Goal: Information Seeking & Learning: Learn about a topic

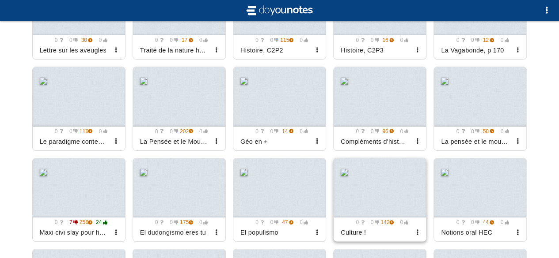
scroll to position [1410, 0]
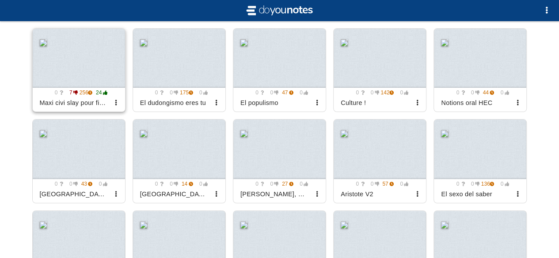
click at [71, 74] on div at bounding box center [79, 59] width 92 height 60
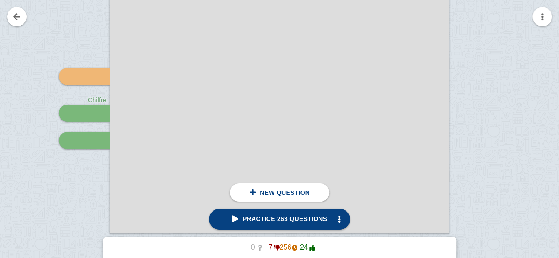
click at [275, 216] on span "Practice 263 questions" at bounding box center [279, 219] width 95 height 7
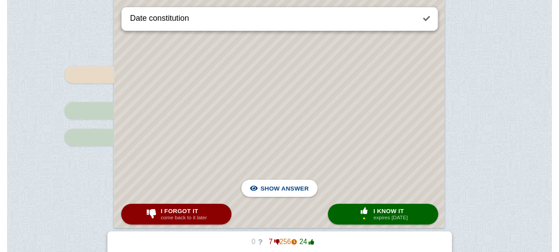
scroll to position [195, 0]
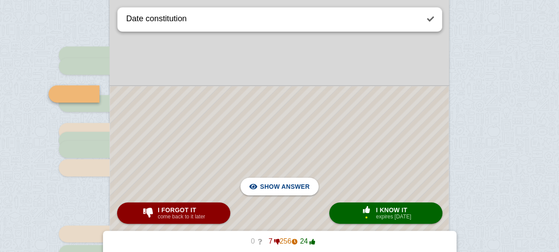
click at [346, 147] on div at bounding box center [279, 253] width 338 height 334
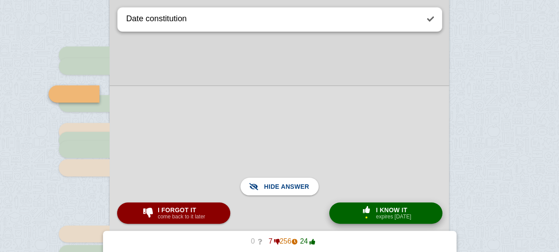
click at [366, 222] on button "× 1 I know it expires [DATE]" at bounding box center [385, 212] width 113 height 21
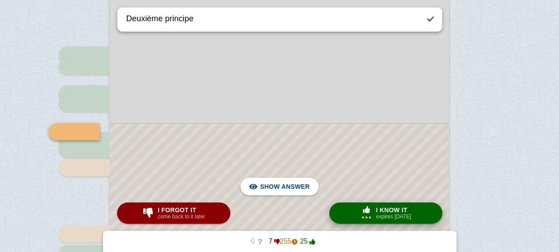
scroll to position [233, 0]
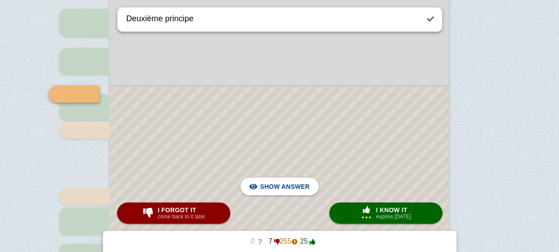
click at [363, 163] on div at bounding box center [279, 234] width 338 height 297
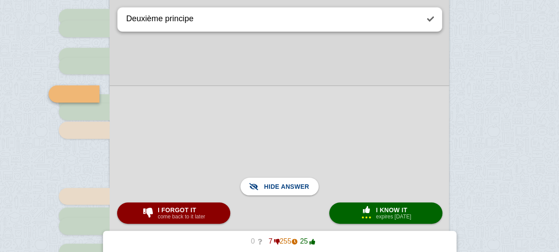
click at [363, 163] on div at bounding box center [279, 234] width 339 height 298
click at [175, 207] on span "I forgot it" at bounding box center [181, 209] width 47 height 7
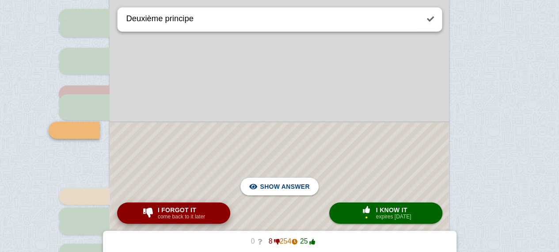
type textarea "Date Bill of Rights"
checkbox input "true"
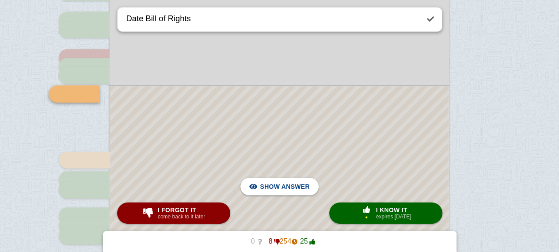
click at [319, 134] on div at bounding box center [279, 216] width 338 height 261
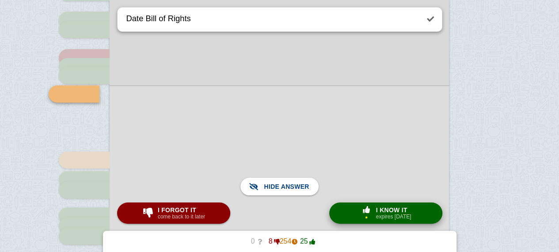
click at [387, 215] on small "expires [DATE]" at bounding box center [393, 216] width 35 height 6
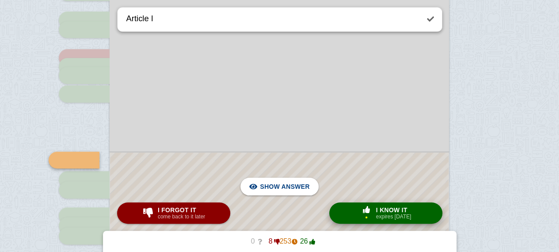
scroll to position [335, 0]
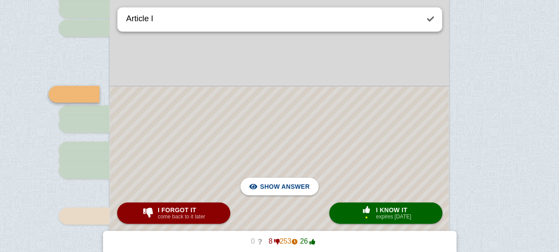
click at [350, 141] on div at bounding box center [279, 184] width 338 height 194
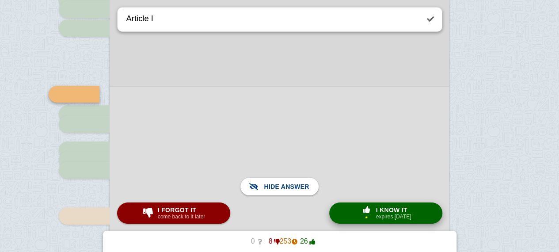
click at [367, 214] on span "button" at bounding box center [366, 210] width 16 height 8
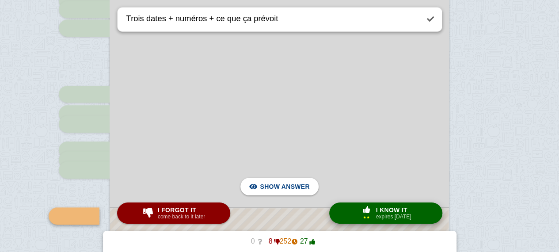
scroll to position [457, 0]
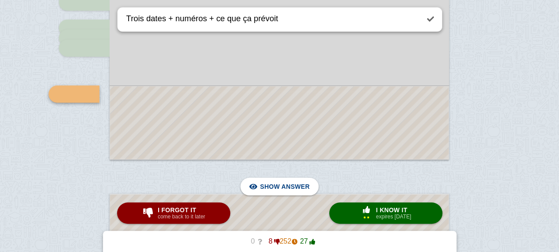
click at [364, 128] on div at bounding box center [279, 122] width 338 height 73
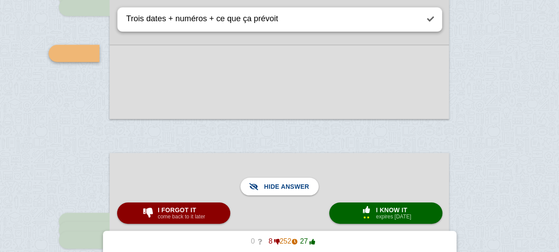
scroll to position [508, 0]
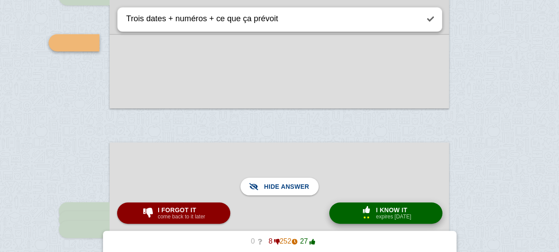
click at [370, 208] on span "button" at bounding box center [366, 209] width 14 height 7
type textarea "Deux chiffres + qui dirige"
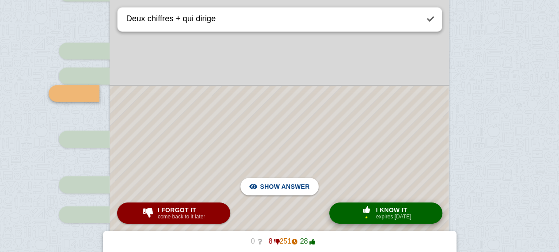
click at [370, 208] on span "button" at bounding box center [366, 209] width 14 height 7
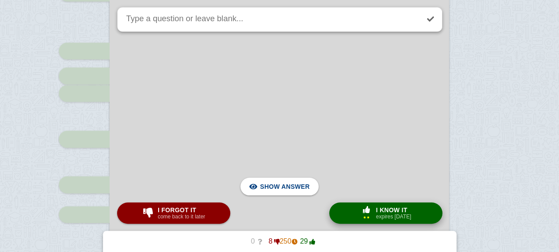
scroll to position [1250, 0]
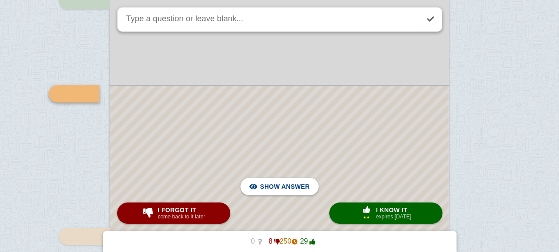
click at [334, 147] on div at bounding box center [279, 239] width 338 height 307
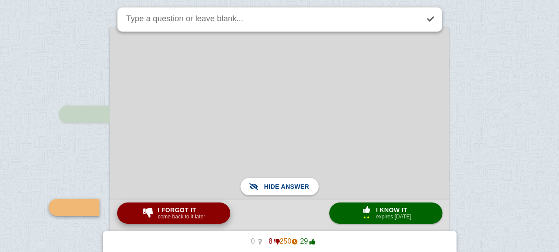
scroll to position [1129, 0]
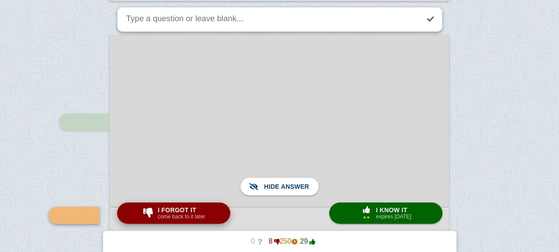
click at [185, 208] on span "I forgot it" at bounding box center [181, 209] width 47 height 7
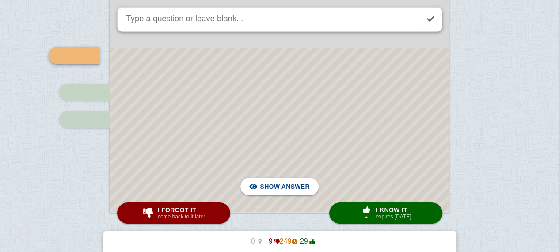
scroll to position [1395, 0]
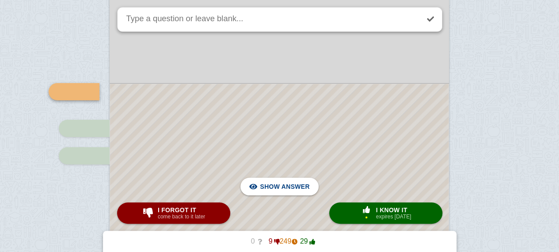
click at [260, 127] on div at bounding box center [279, 166] width 338 height 164
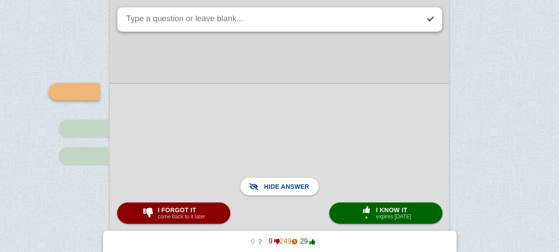
click at [260, 127] on div at bounding box center [279, 166] width 339 height 166
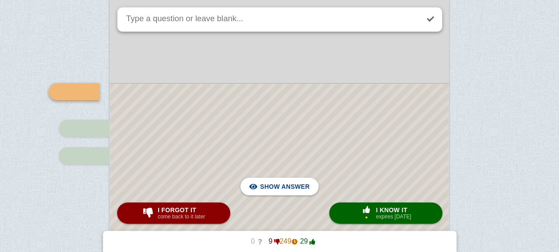
click at [260, 127] on div at bounding box center [279, 166] width 338 height 164
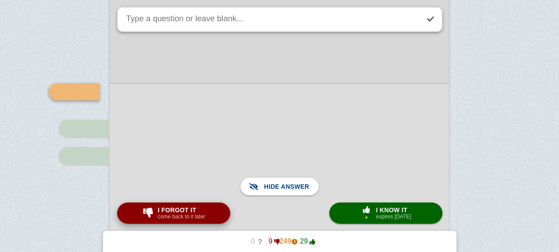
click at [177, 215] on small "come back to it later" at bounding box center [181, 216] width 47 height 6
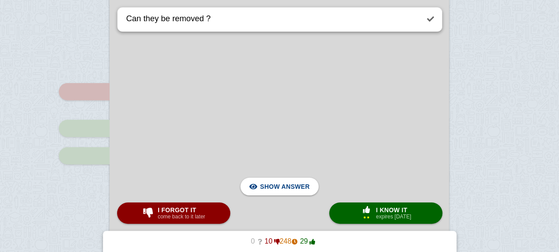
scroll to position [1642, 0]
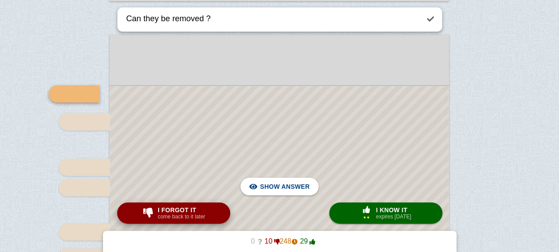
click at [390, 212] on span "I know it" at bounding box center [393, 209] width 35 height 7
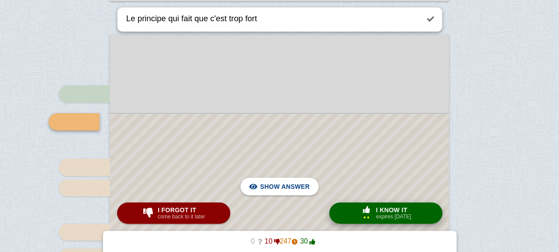
scroll to position [1670, 0]
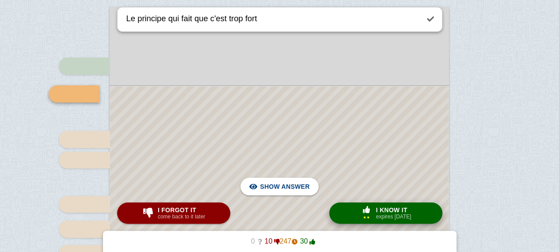
click at [390, 212] on span "I know it" at bounding box center [393, 209] width 35 height 7
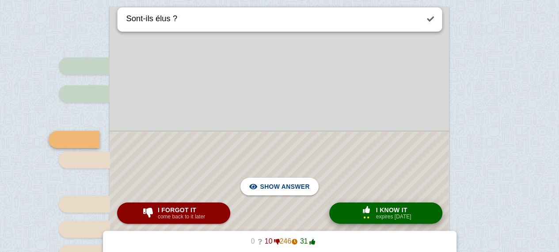
scroll to position [1715, 0]
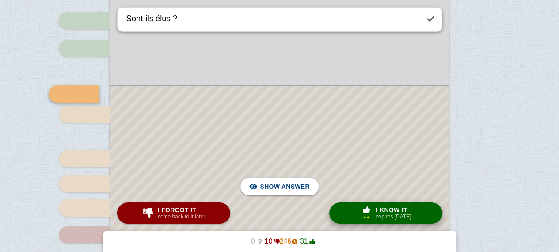
click at [390, 212] on span "I know it" at bounding box center [393, 209] width 35 height 7
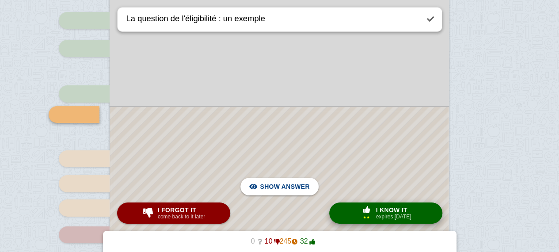
scroll to position [1736, 0]
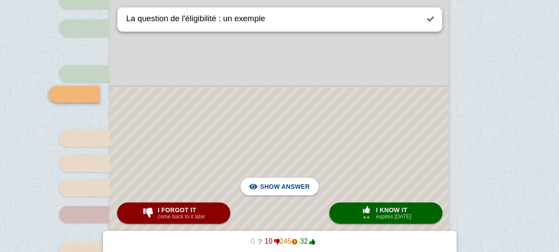
click at [360, 156] on div at bounding box center [279, 254] width 338 height 334
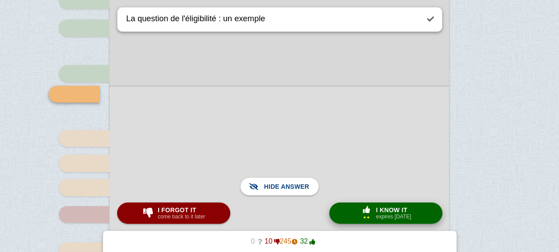
click at [399, 210] on span "I know it" at bounding box center [393, 209] width 35 height 7
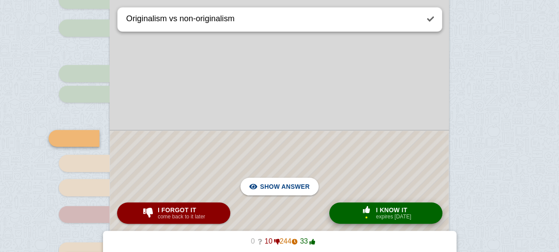
scroll to position [1780, 0]
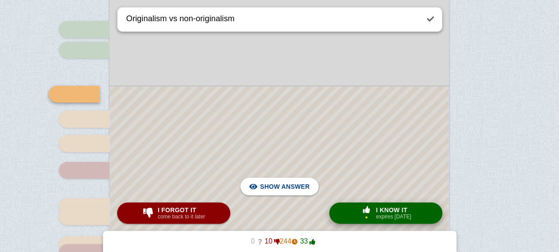
click at [399, 210] on span "I know it" at bounding box center [393, 209] width 35 height 7
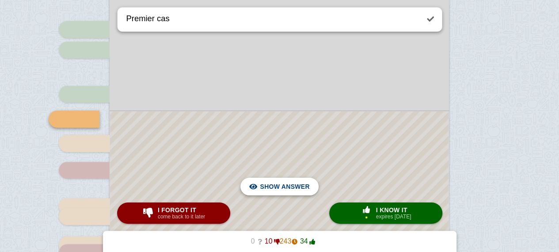
scroll to position [1805, 0]
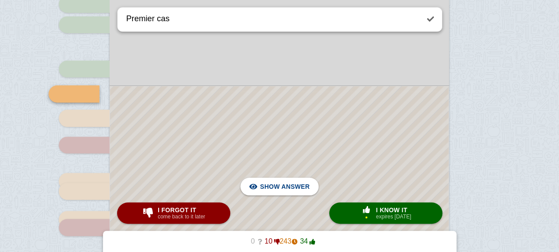
click at [247, 142] on div at bounding box center [279, 218] width 338 height 265
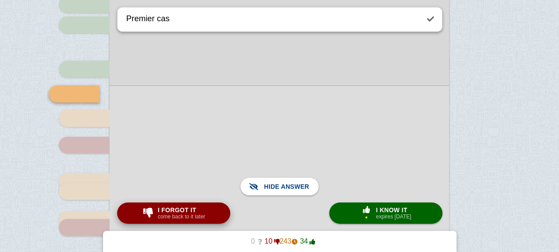
click at [170, 213] on small "come back to it later" at bounding box center [181, 216] width 47 height 6
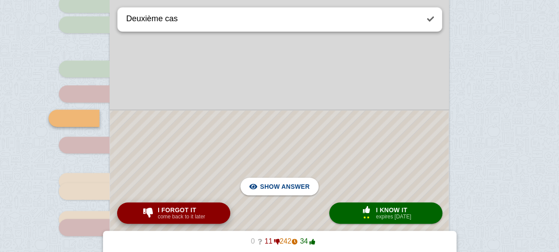
scroll to position [1829, 0]
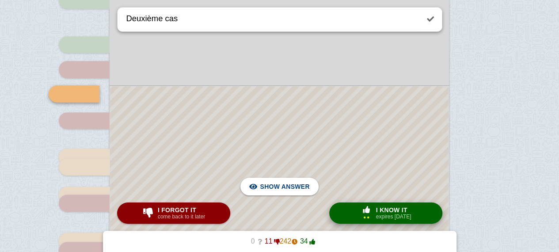
click at [372, 207] on span "button" at bounding box center [366, 209] width 14 height 7
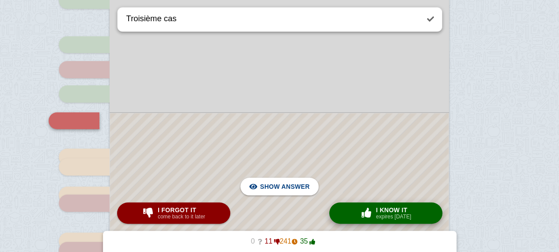
scroll to position [1856, 0]
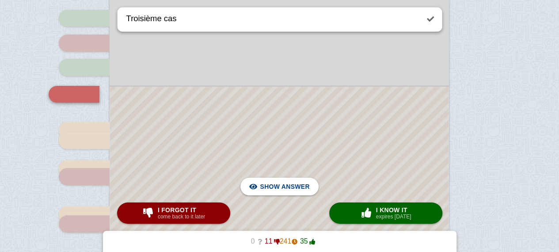
click at [293, 122] on div at bounding box center [279, 193] width 338 height 213
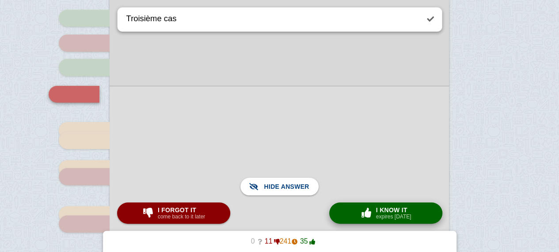
click at [368, 206] on div "× 0 I know it expires [DATE]" at bounding box center [385, 213] width 55 height 14
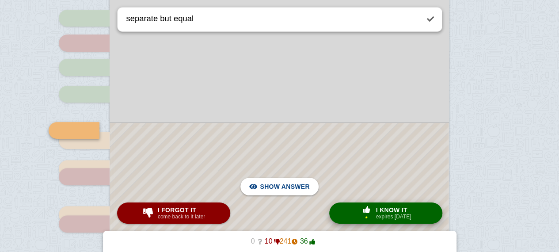
scroll to position [1892, 0]
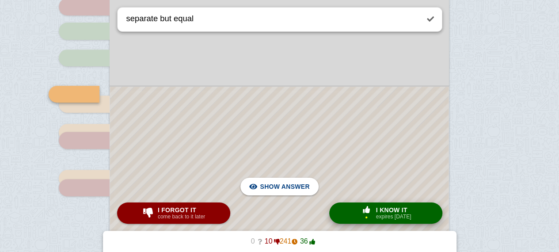
click at [366, 209] on span "button" at bounding box center [366, 209] width 14 height 7
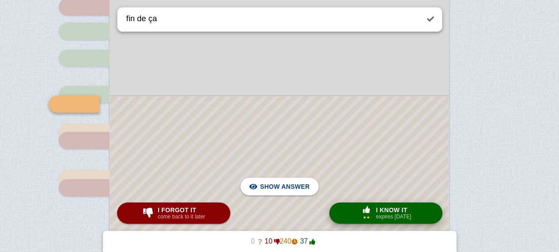
scroll to position [1902, 0]
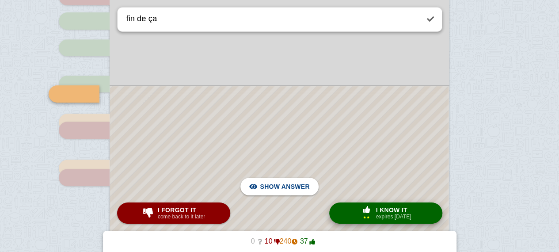
click at [361, 209] on span "button" at bounding box center [366, 209] width 14 height 7
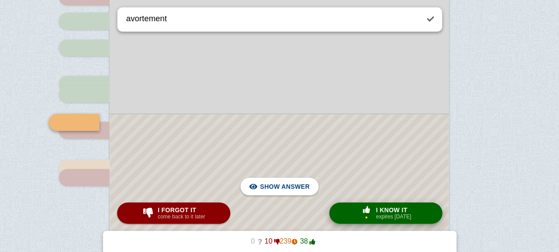
scroll to position [1931, 0]
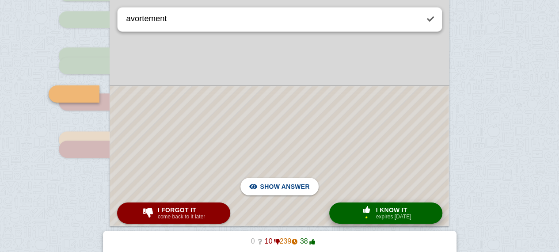
click at [361, 209] on span "button" at bounding box center [366, 209] width 14 height 7
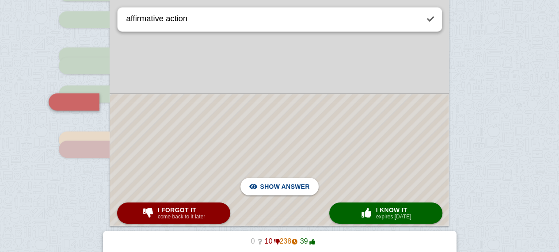
scroll to position [1938, 0]
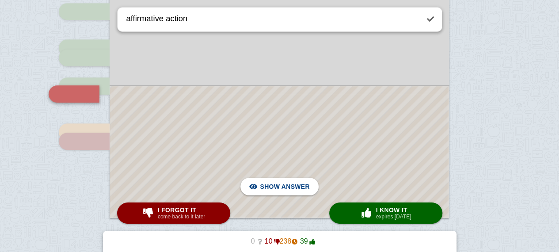
click at [307, 136] on div at bounding box center [279, 151] width 338 height 131
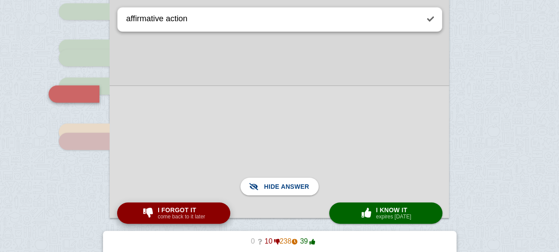
click at [217, 218] on button "I forgot it come back to it later" at bounding box center [173, 212] width 113 height 21
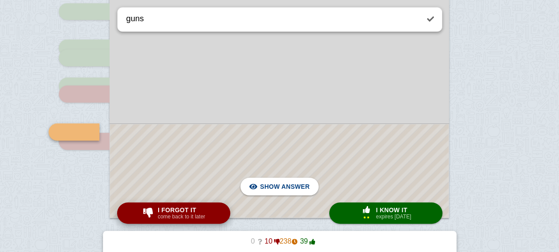
scroll to position [1976, 0]
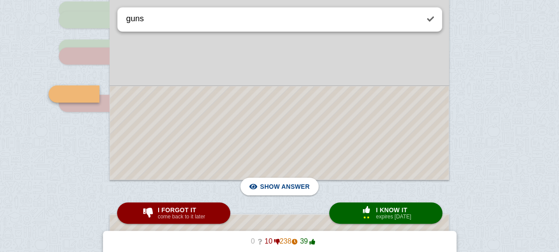
click at [240, 172] on div at bounding box center [279, 132] width 338 height 93
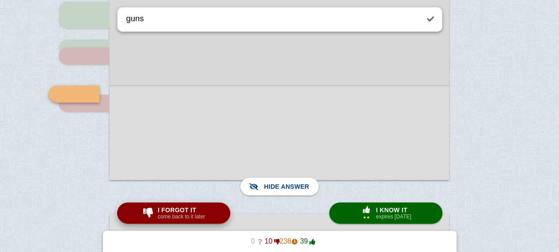
click at [159, 221] on button "I forgot it come back to it later" at bounding box center [173, 212] width 113 height 21
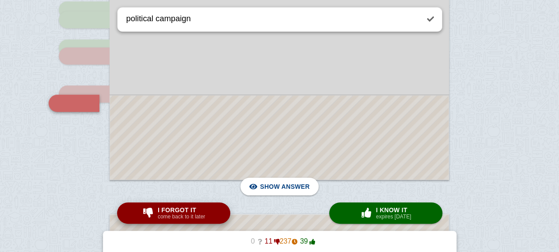
scroll to position [1986, 0]
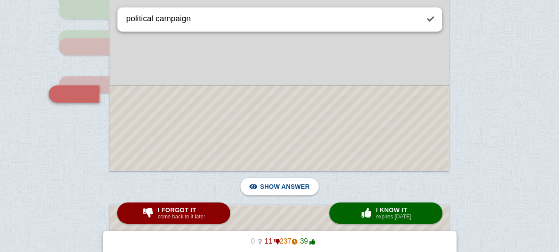
click at [160, 129] on div at bounding box center [279, 128] width 338 height 84
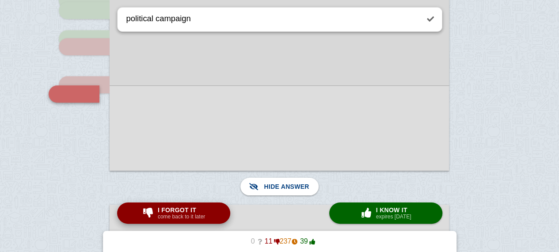
click at [195, 206] on span "I forgot it" at bounding box center [181, 209] width 47 height 7
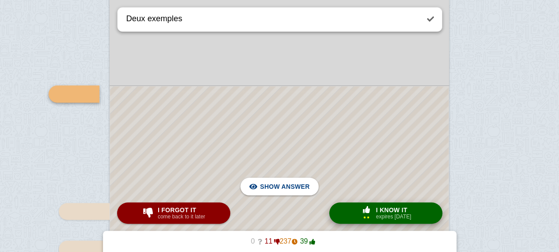
click at [378, 211] on span "I know it" at bounding box center [393, 209] width 35 height 7
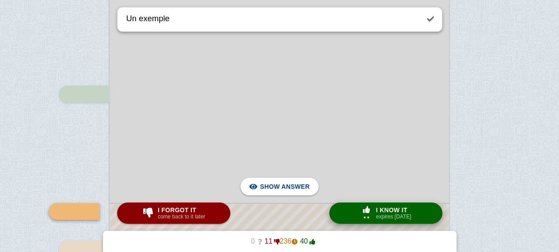
scroll to position [2315, 0]
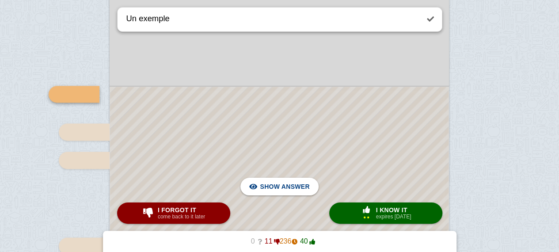
click at [306, 156] on div at bounding box center [279, 220] width 338 height 267
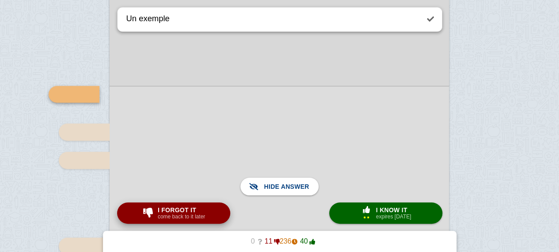
click at [198, 209] on span "I forgot it" at bounding box center [181, 209] width 47 height 7
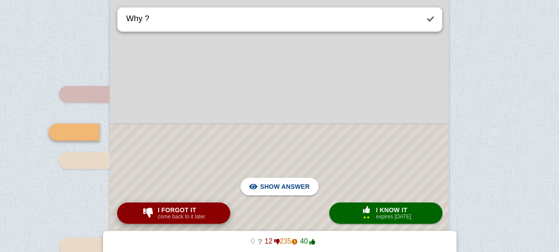
scroll to position [2353, 0]
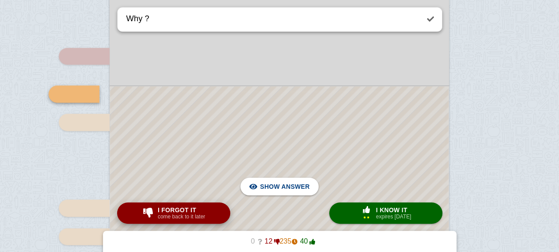
click at [198, 209] on span "I forgot it" at bounding box center [181, 209] width 47 height 7
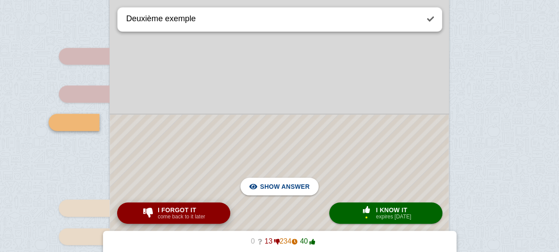
scroll to position [2382, 0]
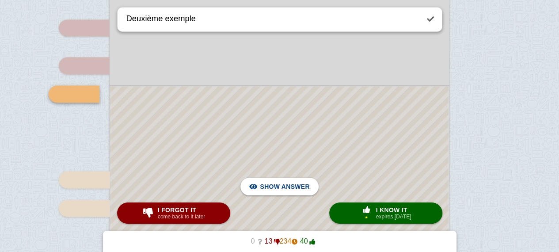
drag, startPoint x: 159, startPoint y: 33, endPoint x: 235, endPoint y: 110, distance: 108.1
click at [235, 110] on div "Place this line above the answer" at bounding box center [279, 48] width 339 height 479
click at [235, 110] on div at bounding box center [279, 186] width 338 height 201
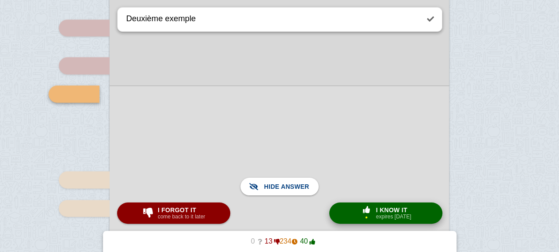
click at [407, 209] on span "I know it" at bounding box center [393, 209] width 35 height 7
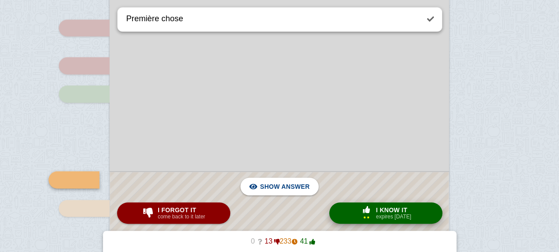
scroll to position [2467, 0]
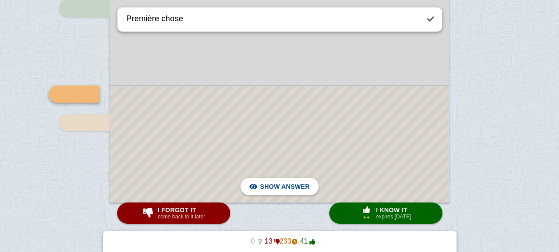
click at [321, 172] on div at bounding box center [279, 144] width 338 height 116
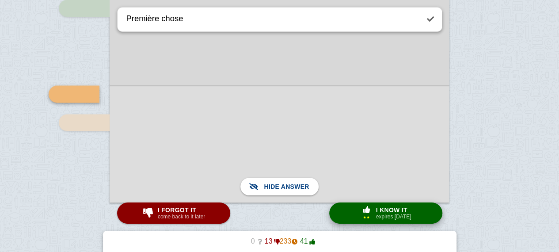
click at [366, 206] on span "button" at bounding box center [366, 210] width 16 height 8
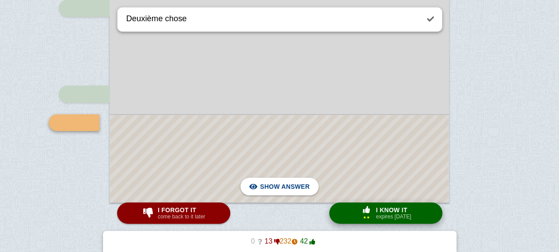
scroll to position [2496, 0]
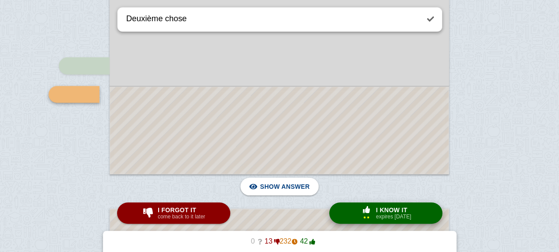
click at [373, 216] on div "× 2 I know it expires [DATE]" at bounding box center [385, 213] width 55 height 14
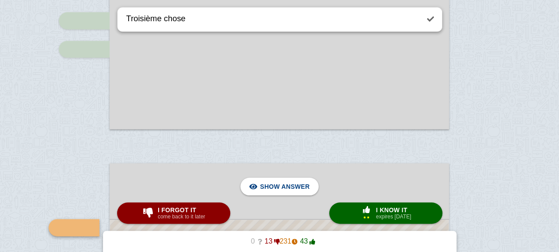
scroll to position [2698, 0]
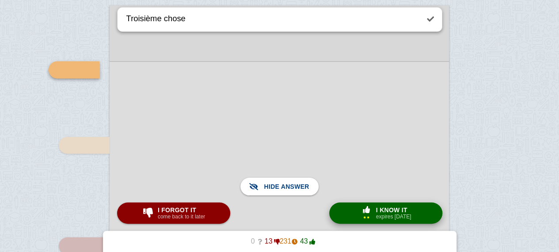
click at [391, 216] on small "expires [DATE]" at bounding box center [393, 216] width 35 height 6
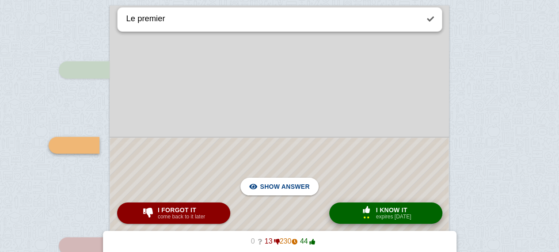
scroll to position [2749, 0]
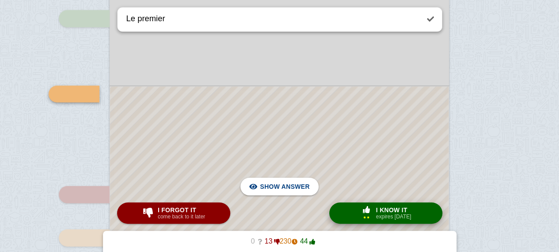
click at [387, 211] on span "I know it" at bounding box center [393, 209] width 35 height 7
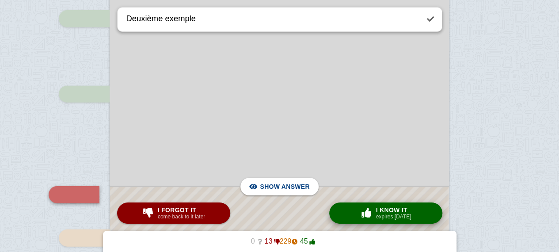
scroll to position [2850, 0]
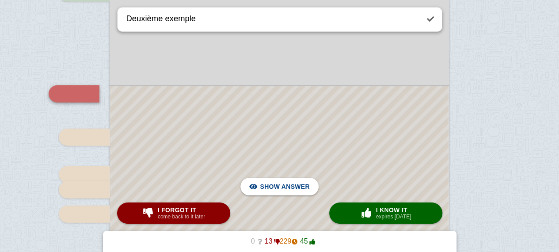
click at [277, 128] on div at bounding box center [279, 209] width 338 height 247
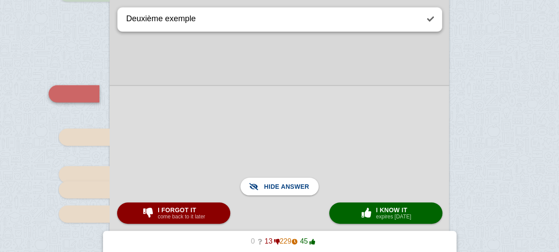
click at [277, 128] on div at bounding box center [279, 209] width 339 height 248
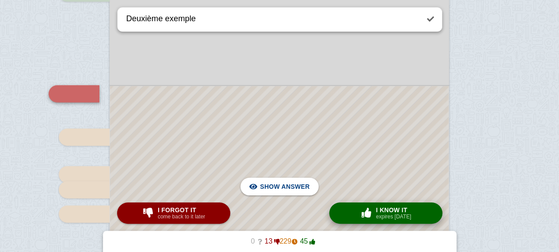
click at [403, 216] on small "expires [DATE]" at bounding box center [393, 216] width 35 height 6
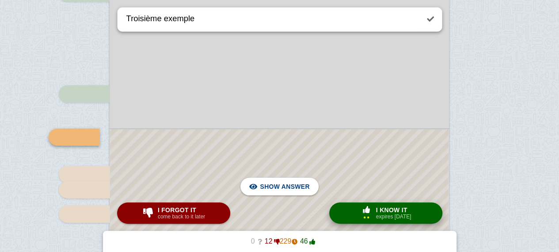
scroll to position [2893, 0]
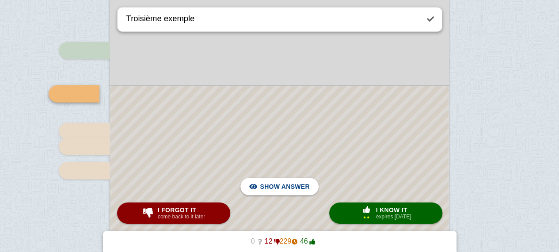
click at [217, 164] on div at bounding box center [279, 187] width 338 height 203
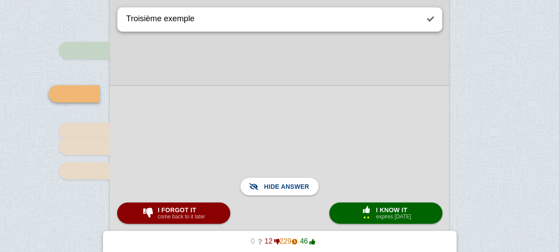
click at [217, 164] on div at bounding box center [279, 187] width 339 height 205
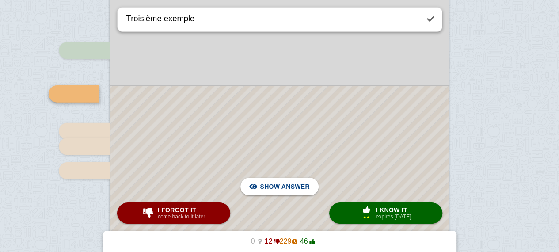
click at [217, 164] on div at bounding box center [279, 187] width 338 height 203
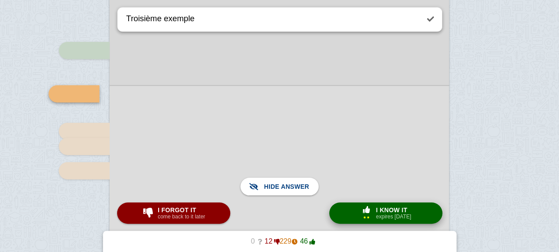
click at [380, 217] on small "expires [DATE]" at bounding box center [393, 216] width 35 height 6
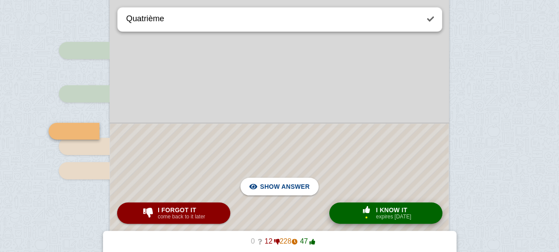
scroll to position [2931, 0]
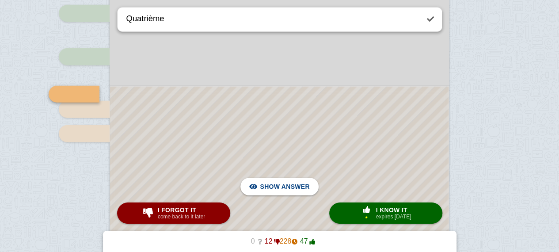
click at [335, 183] on div at bounding box center [279, 170] width 338 height 166
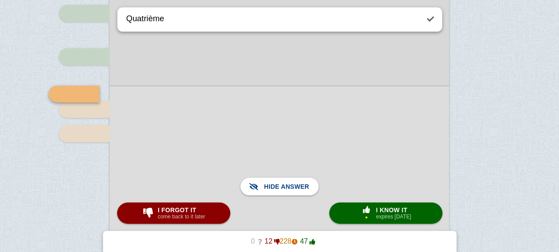
click at [335, 183] on div at bounding box center [279, 169] width 339 height 167
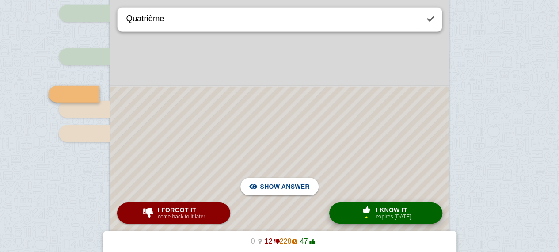
click at [371, 213] on span "button" at bounding box center [366, 210] width 16 height 8
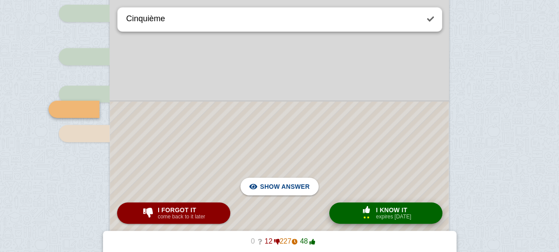
scroll to position [2946, 0]
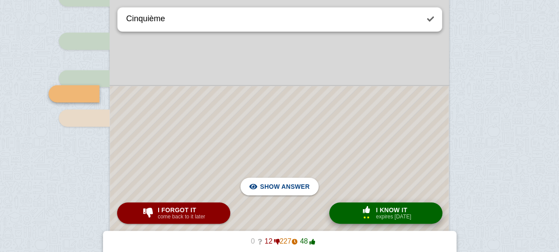
click at [371, 213] on span "button" at bounding box center [366, 210] width 16 height 8
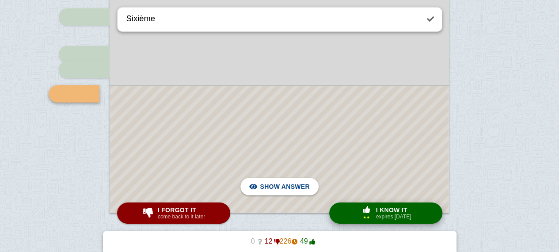
click at [328, 170] on div at bounding box center [279, 149] width 338 height 126
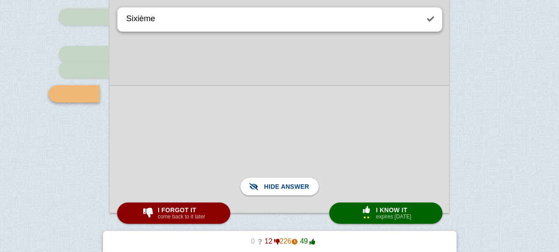
click at [328, 170] on div at bounding box center [279, 149] width 339 height 128
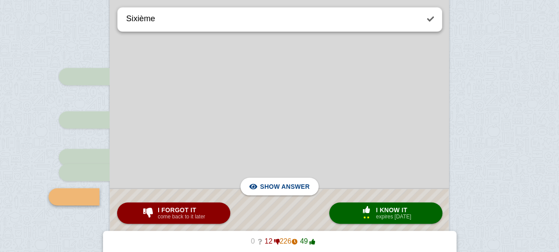
scroll to position [3007, 0]
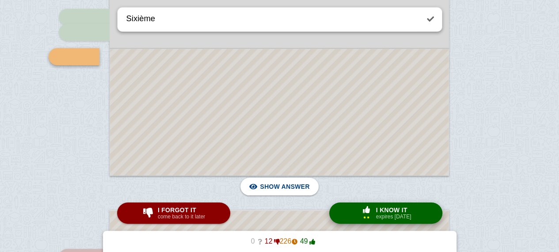
click at [376, 217] on small "expires [DATE]" at bounding box center [393, 216] width 35 height 6
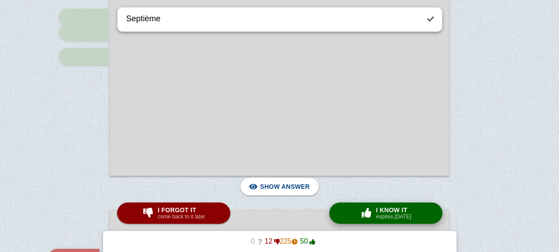
scroll to position [3171, 0]
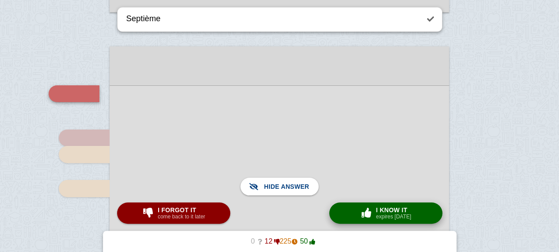
click at [384, 220] on small "expires [DATE]" at bounding box center [393, 216] width 35 height 6
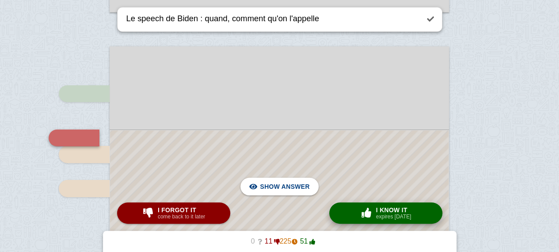
scroll to position [3215, 0]
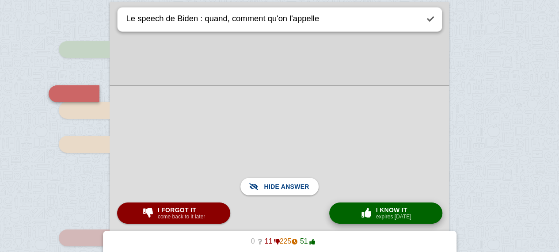
click at [342, 207] on button "× 0 I know it expires [DATE]" at bounding box center [385, 212] width 113 height 21
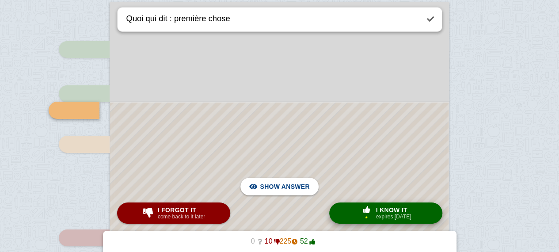
scroll to position [3231, 0]
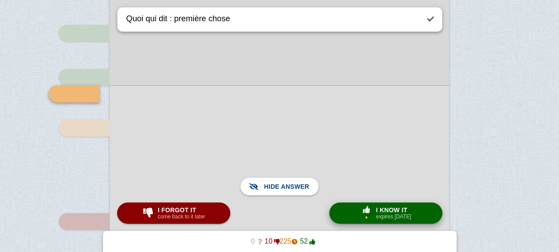
click at [388, 214] on small "expires [DATE]" at bounding box center [393, 216] width 35 height 6
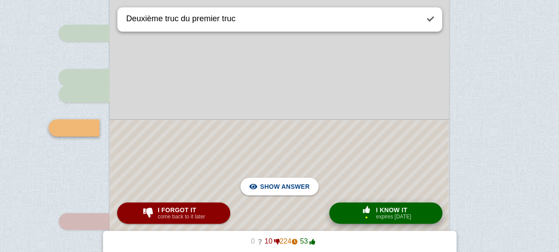
scroll to position [3265, 0]
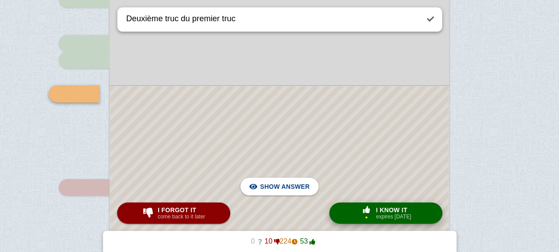
click at [379, 212] on span "I know it" at bounding box center [393, 209] width 35 height 7
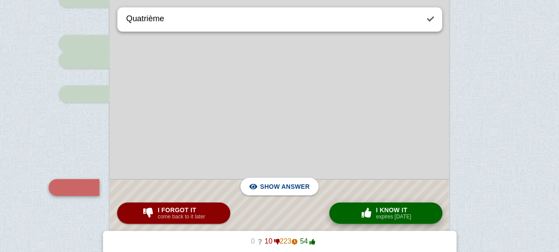
scroll to position [3359, 0]
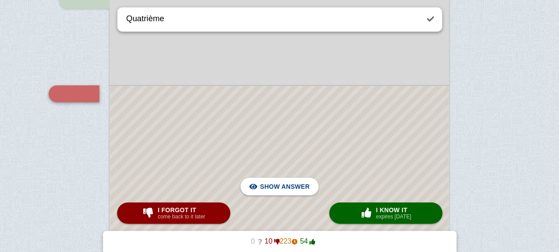
click at [331, 186] on div at bounding box center [279, 211] width 338 height 251
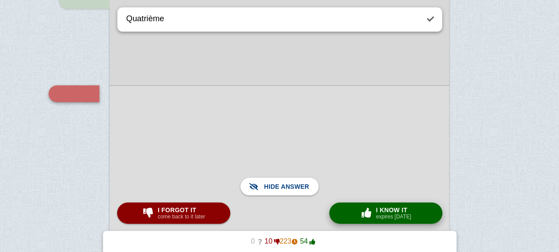
click at [399, 214] on small "expires [DATE]" at bounding box center [393, 216] width 35 height 6
type textarea "Chiffre"
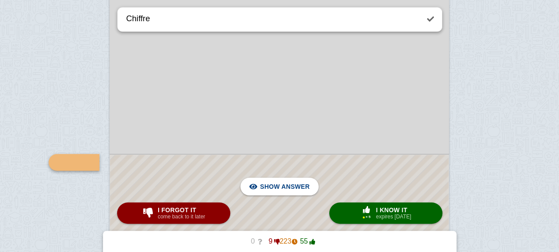
scroll to position [3855, 0]
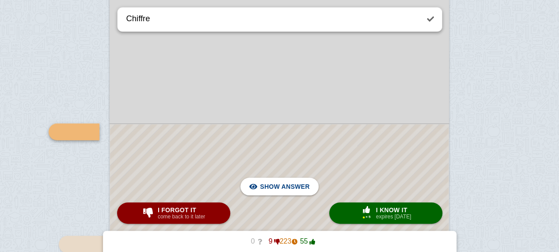
click at [368, 180] on div at bounding box center [279, 239] width 338 height 230
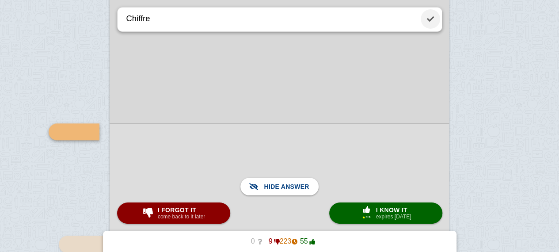
click at [425, 20] on link at bounding box center [430, 18] width 19 height 19
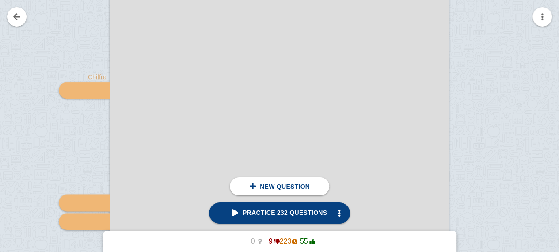
scroll to position [3897, 0]
click at [92, 89] on img at bounding box center [98, 89] width 21 height 8
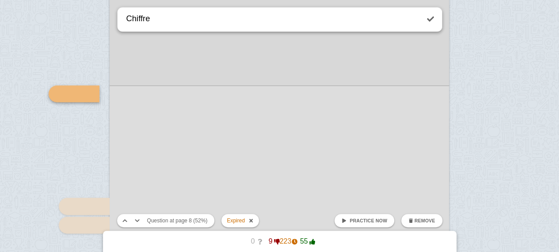
click at [372, 223] on link "Practice now" at bounding box center [364, 220] width 60 height 13
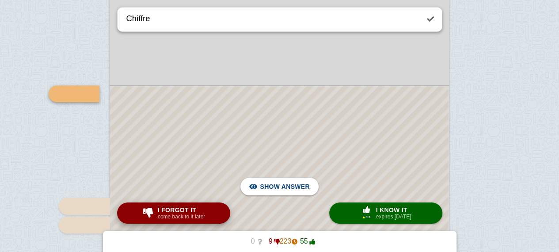
click at [201, 212] on span "I forgot it" at bounding box center [181, 209] width 47 height 7
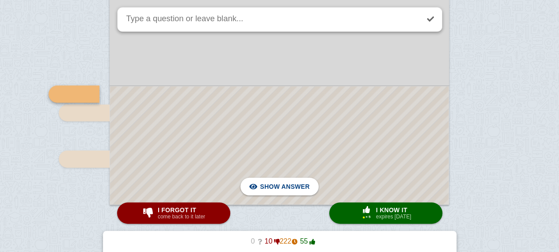
click at [188, 189] on div at bounding box center [279, 145] width 338 height 118
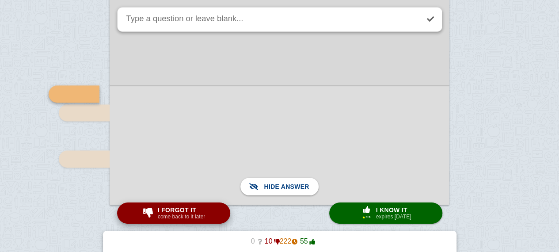
click at [178, 207] on span "I forgot it" at bounding box center [181, 209] width 47 height 7
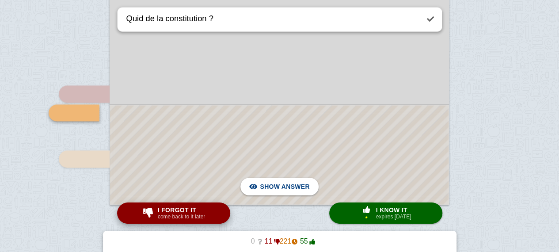
scroll to position [4024, 0]
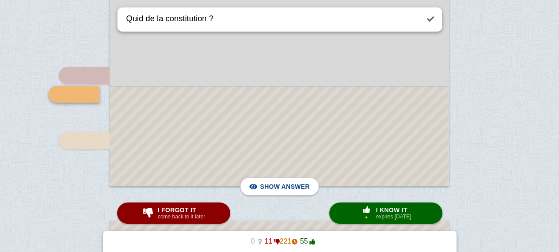
click at [195, 158] on div at bounding box center [279, 136] width 338 height 99
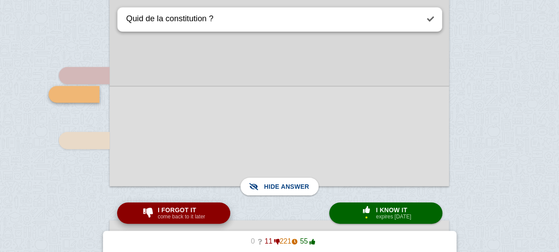
click at [179, 213] on span "I forgot it" at bounding box center [181, 209] width 47 height 7
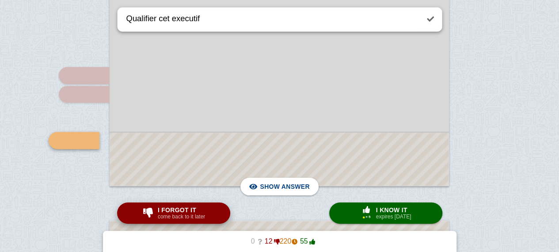
scroll to position [4070, 0]
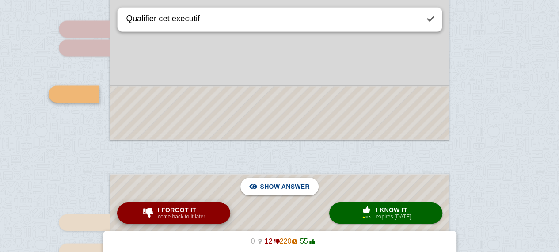
click at [179, 213] on span "I forgot it" at bounding box center [181, 209] width 47 height 7
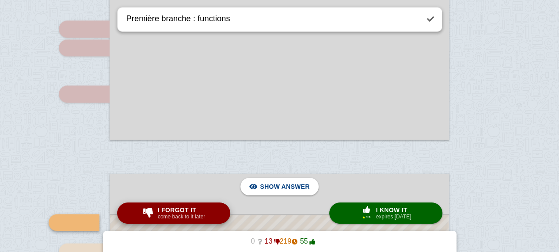
scroll to position [4199, 0]
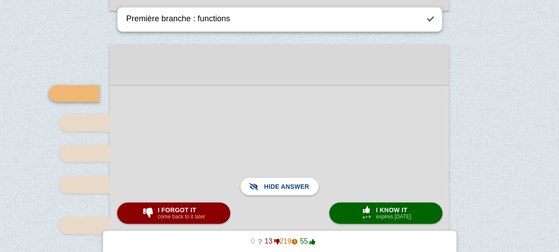
drag, startPoint x: 174, startPoint y: 225, endPoint x: 177, endPoint y: 214, distance: 11.5
click at [177, 214] on small "come back to it later" at bounding box center [181, 216] width 47 height 6
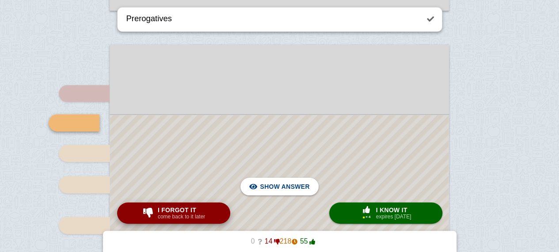
scroll to position [4228, 0]
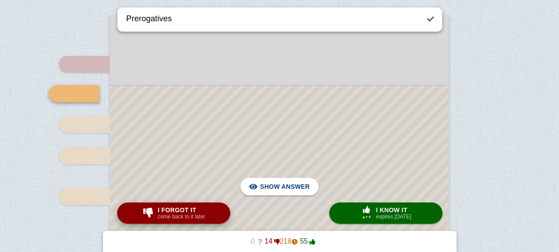
click at [177, 214] on small "come back to it later" at bounding box center [181, 216] width 47 height 6
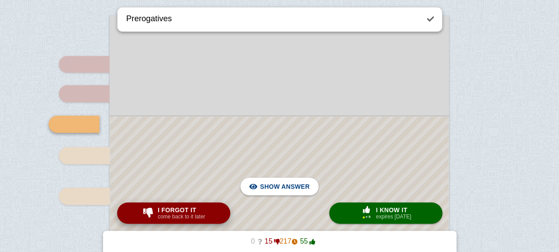
type textarea "Deuxième branche"
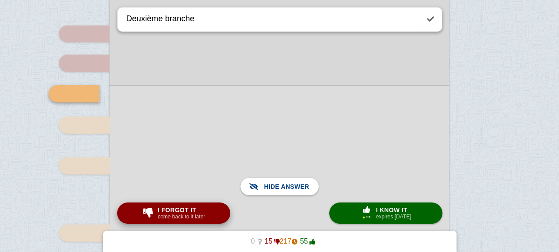
click at [178, 218] on small "come back to it later" at bounding box center [181, 216] width 47 height 6
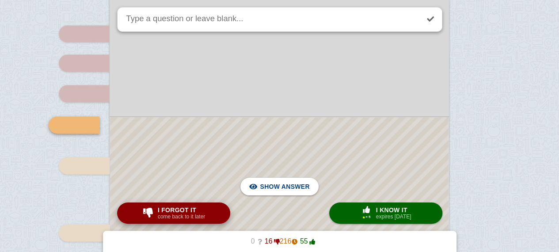
scroll to position [4290, 0]
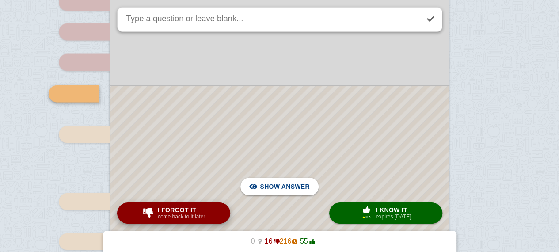
click at [178, 218] on small "come back to it later" at bounding box center [181, 216] width 47 height 6
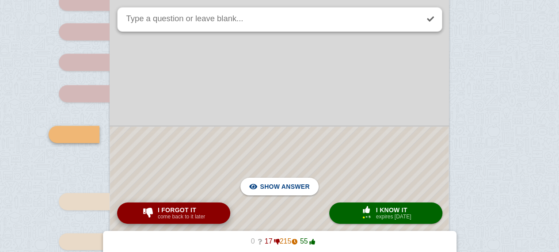
type textarea "SCOTUK"
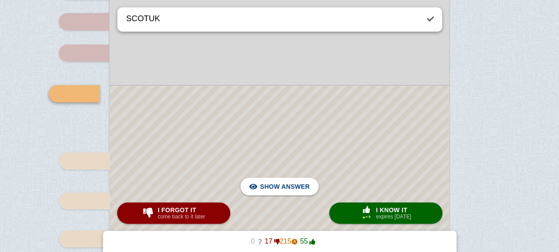
click at [262, 117] on div at bounding box center [279, 239] width 338 height 306
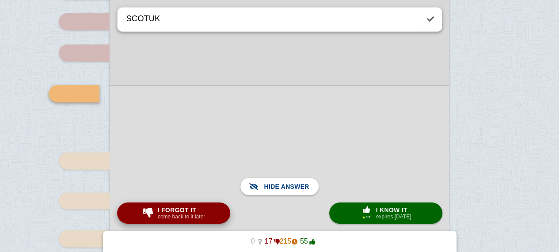
click at [190, 204] on button "I forgot it come back to it later" at bounding box center [173, 212] width 113 height 21
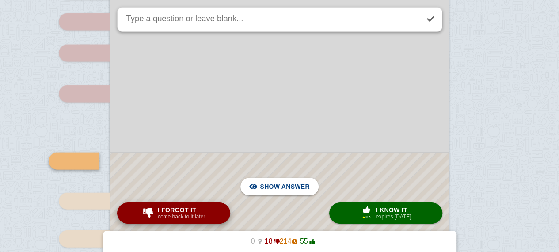
scroll to position [4398, 0]
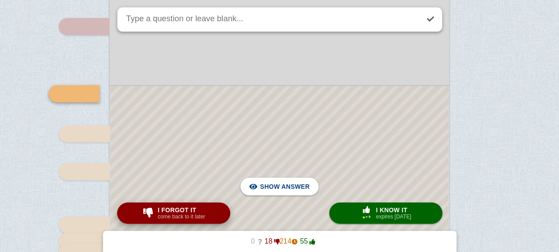
click at [179, 113] on div at bounding box center [279, 205] width 338 height 239
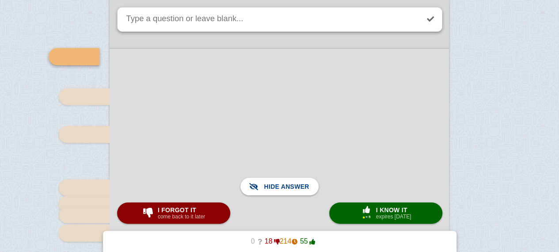
scroll to position [4421, 0]
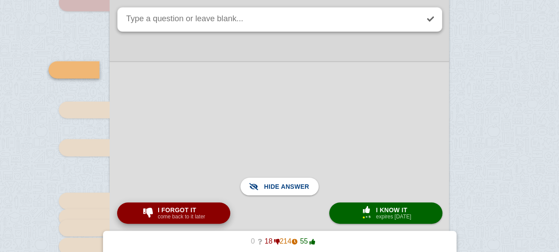
click at [180, 206] on span "I forgot it" at bounding box center [181, 209] width 47 height 7
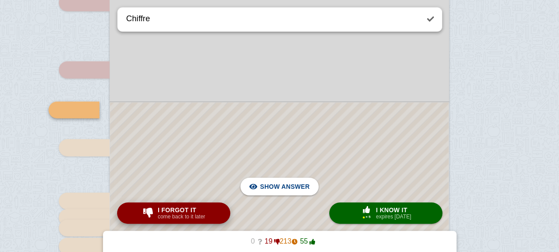
scroll to position [4437, 0]
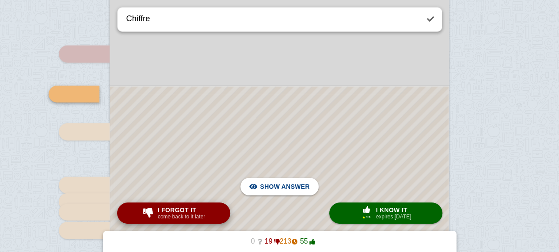
click at [180, 206] on span "I forgot it" at bounding box center [181, 209] width 47 height 7
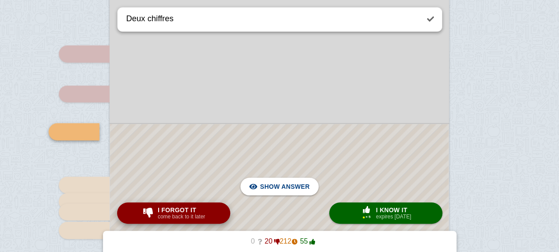
scroll to position [4475, 0]
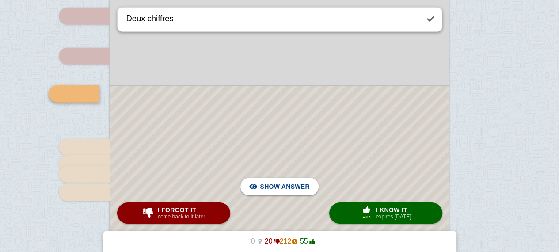
click at [179, 154] on div at bounding box center [279, 166] width 338 height 161
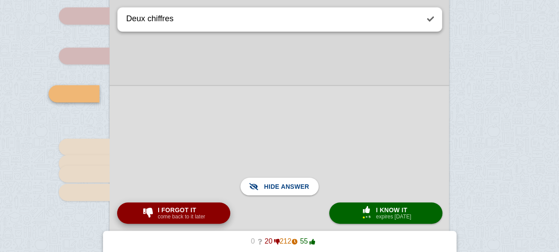
click at [181, 205] on button "I forgot it come back to it later" at bounding box center [173, 212] width 113 height 21
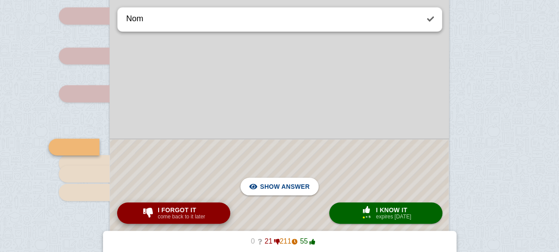
scroll to position [4528, 0]
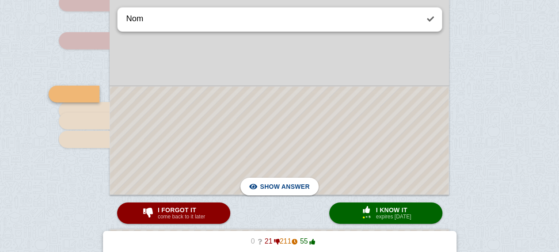
click at [226, 167] on div at bounding box center [279, 141] width 338 height 108
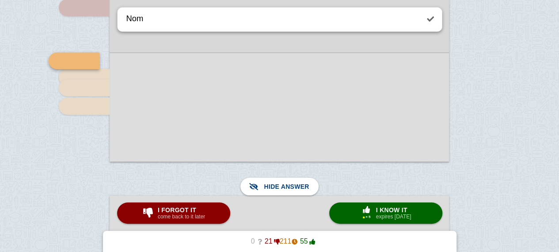
scroll to position [4550, 0]
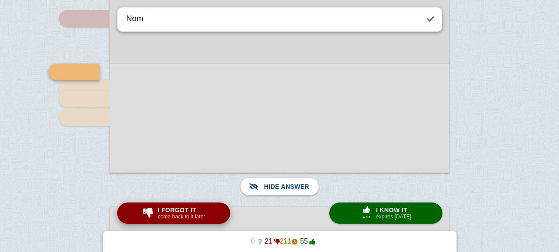
click at [182, 210] on span "I forgot it" at bounding box center [181, 209] width 47 height 7
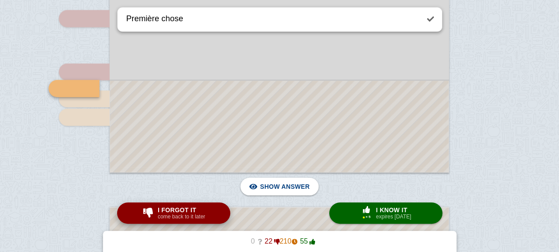
scroll to position [4545, 0]
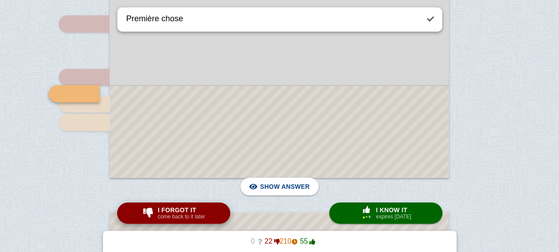
click at [171, 174] on div at bounding box center [279, 131] width 338 height 91
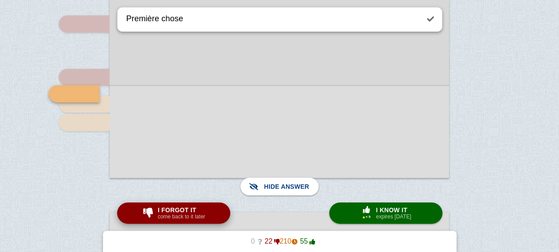
click at [177, 212] on span "I forgot it" at bounding box center [181, 209] width 47 height 7
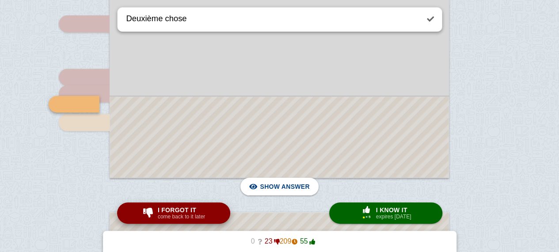
scroll to position [4556, 0]
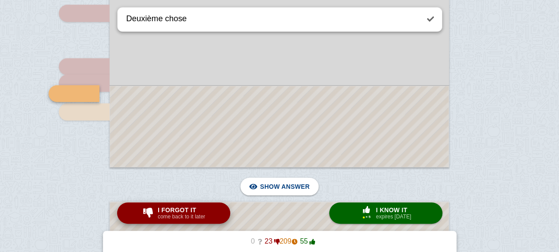
click at [177, 212] on span "I forgot it" at bounding box center [181, 209] width 47 height 7
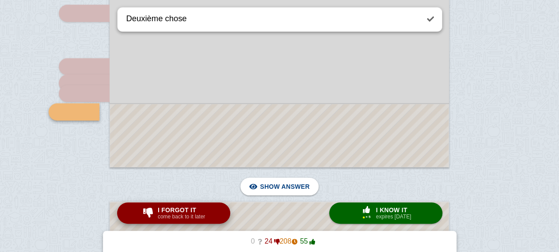
type textarea "Troisième chose"
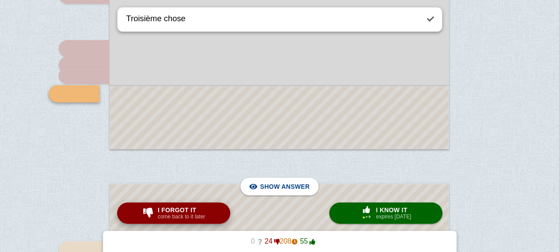
click at [177, 212] on span "I forgot it" at bounding box center [181, 209] width 47 height 7
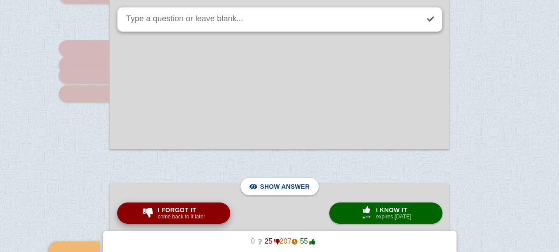
scroll to position [4730, 0]
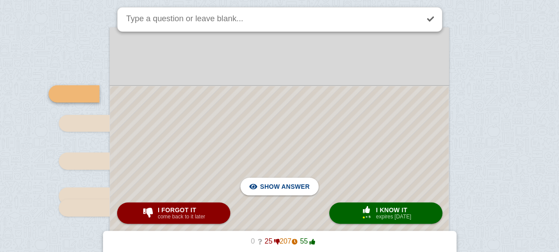
scroll to position [4739, 0]
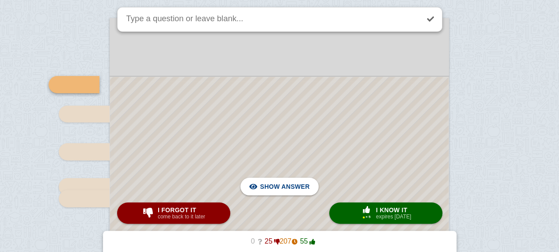
drag, startPoint x: 158, startPoint y: 162, endPoint x: 152, endPoint y: 158, distance: 7.6
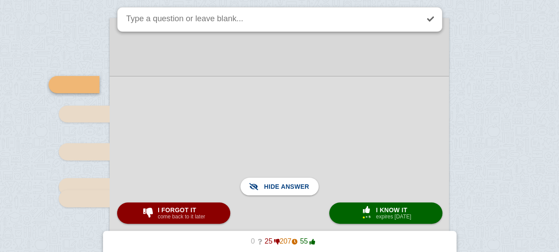
scroll to position [4733, 0]
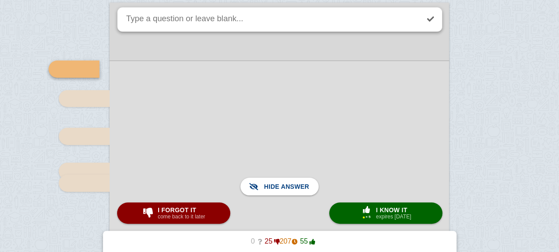
scroll to position [4763, 0]
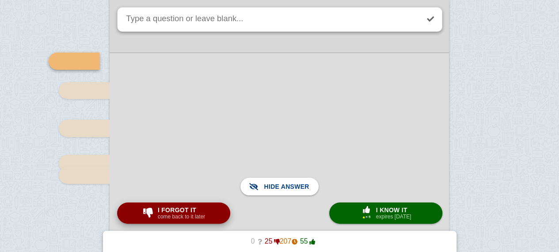
click at [211, 217] on button "I forgot it come back to it later" at bounding box center [173, 212] width 113 height 21
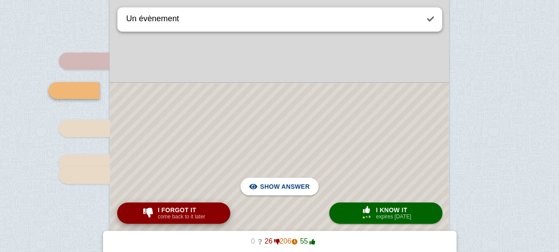
scroll to position [4759, 0]
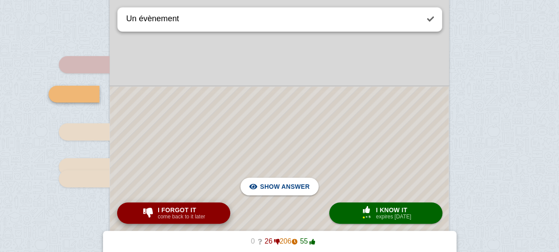
click at [211, 217] on button "I forgot it come back to it later" at bounding box center [173, 212] width 113 height 21
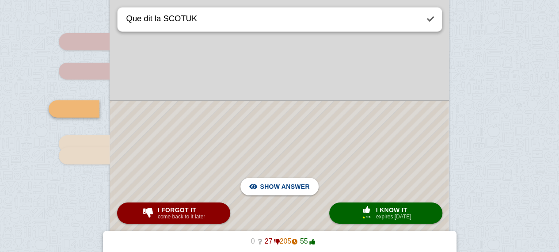
scroll to position [4782, 0]
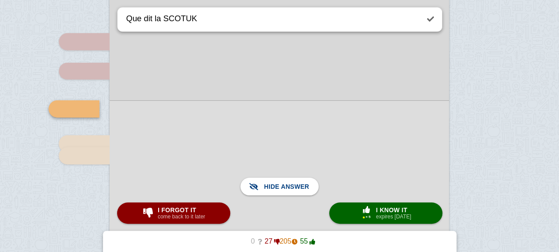
scroll to position [4823, 0]
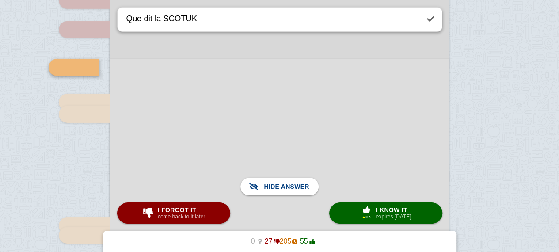
click at [200, 105] on div at bounding box center [279, 236] width 339 height 354
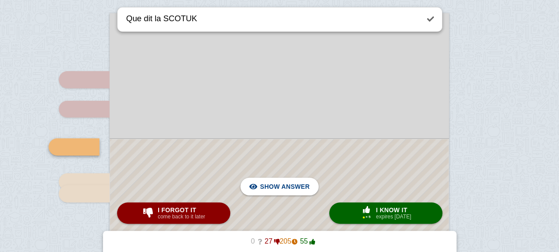
scroll to position [4782, 0]
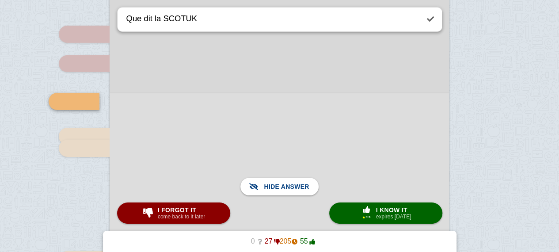
scroll to position [4793, 0]
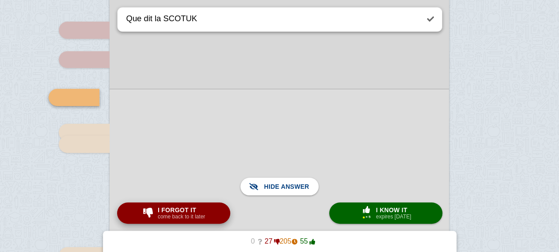
click at [179, 215] on small "come back to it later" at bounding box center [181, 216] width 47 height 6
type textarea "Nom new bill"
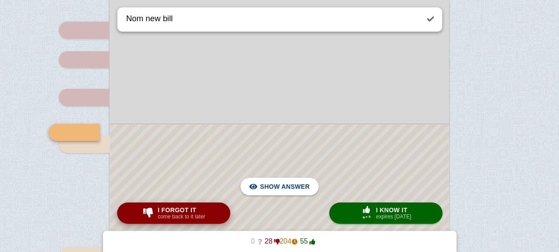
scroll to position [4832, 0]
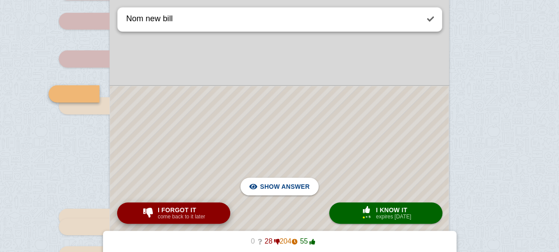
click at [175, 160] on div at bounding box center [279, 245] width 338 height 318
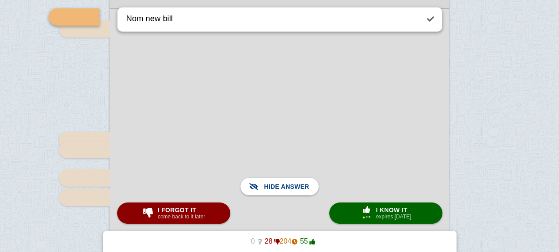
scroll to position [4904, 0]
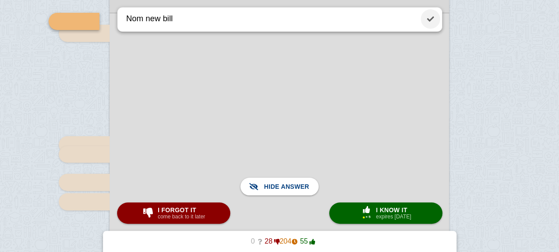
click at [434, 19] on link at bounding box center [430, 18] width 19 height 19
